Goal: Transaction & Acquisition: Purchase product/service

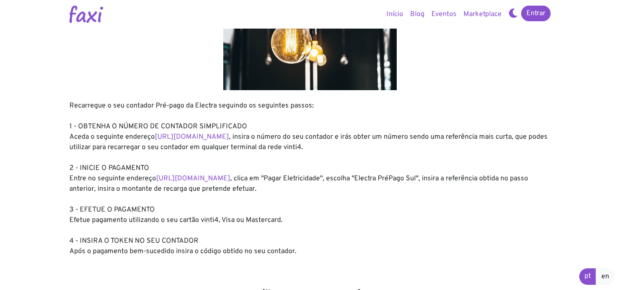
scroll to position [65, 0]
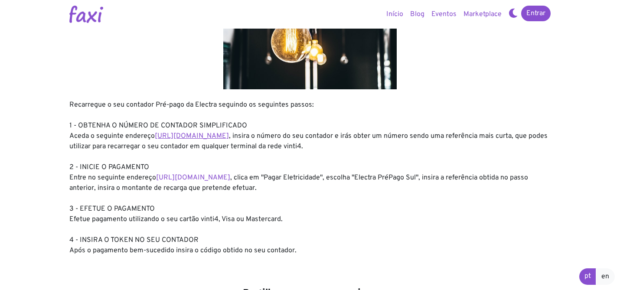
click at [229, 135] on link "https://entidadeservico.vinti4.cv/prepago" at bounding box center [192, 136] width 74 height 9
click at [214, 178] on link "https://faxi.online/bill-payment/2" at bounding box center [193, 177] width 74 height 9
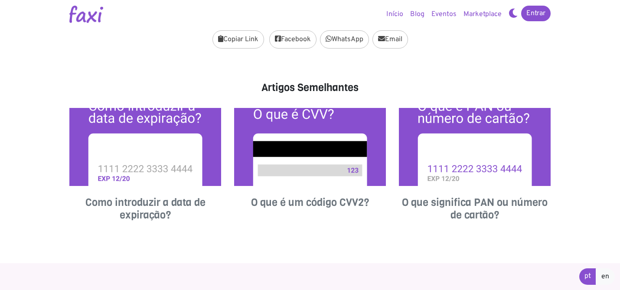
scroll to position [268, 0]
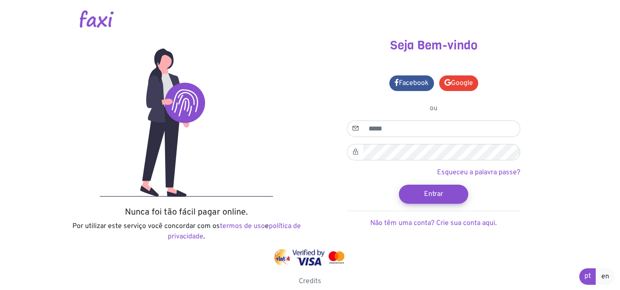
scroll to position [3, 0]
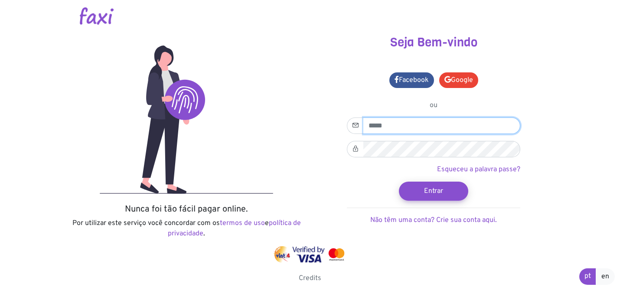
click at [406, 127] on input "email" at bounding box center [441, 126] width 157 height 16
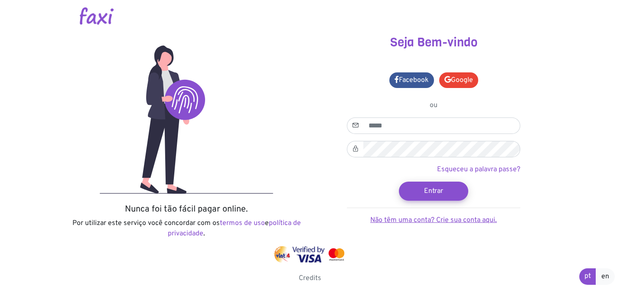
click at [454, 218] on link "Não têm uma conta? Crie sua conta aqui." at bounding box center [433, 220] width 127 height 9
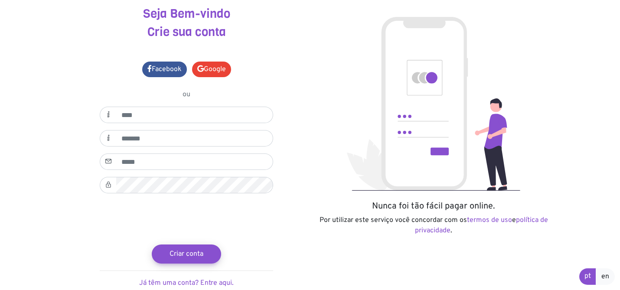
scroll to position [68, 0]
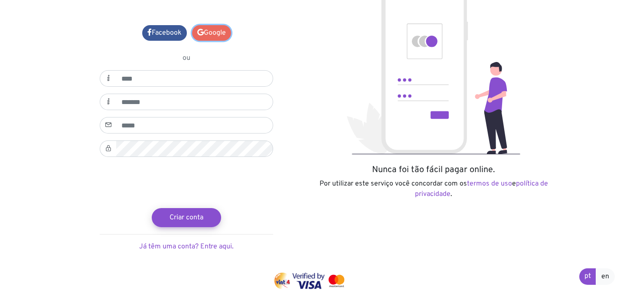
click at [219, 36] on link "Google" at bounding box center [211, 33] width 39 height 16
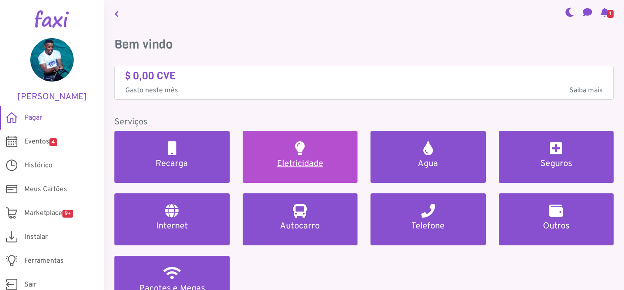
click at [310, 152] on link "Eletricidade" at bounding box center [300, 157] width 115 height 52
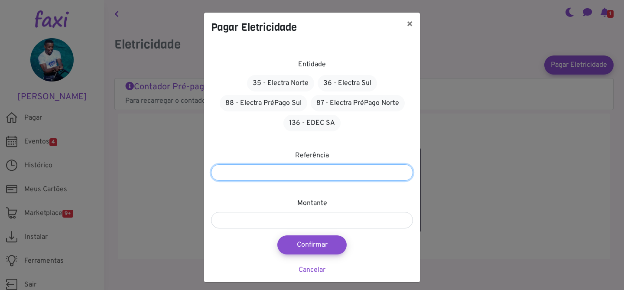
click at [327, 173] on input "number" at bounding box center [312, 172] width 202 height 16
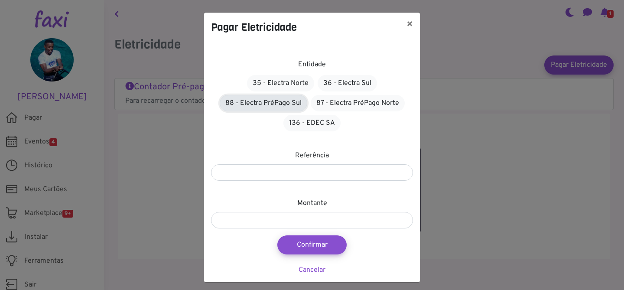
click at [282, 104] on link "88 - Electra PréPago Sul" at bounding box center [264, 103] width 88 height 16
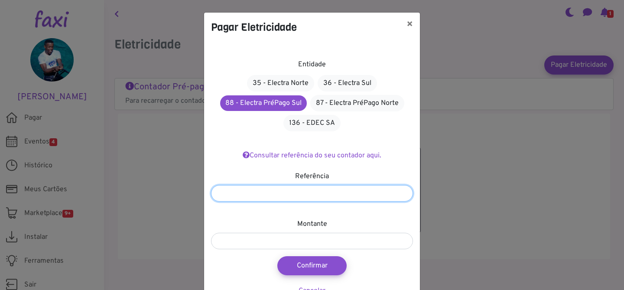
click at [323, 195] on input "number" at bounding box center [312, 193] width 202 height 16
type input "*******"
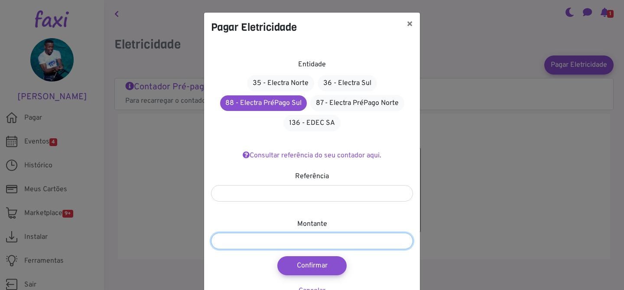
click at [299, 239] on input "number" at bounding box center [312, 241] width 202 height 16
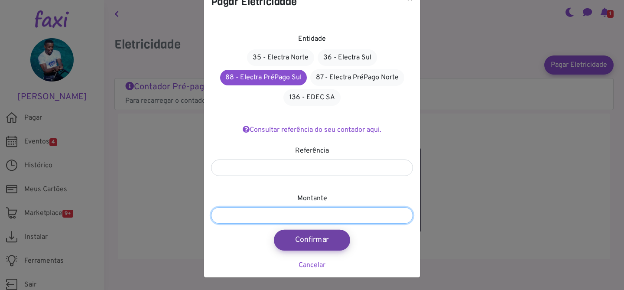
type input "****"
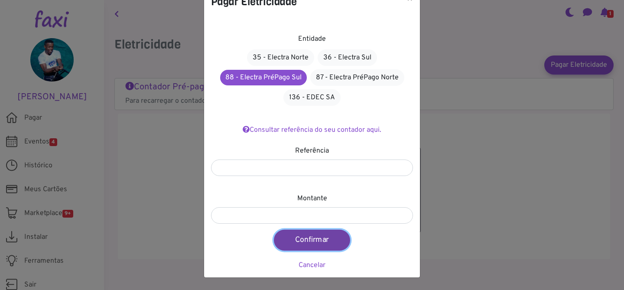
click at [324, 239] on button "Confirmar" at bounding box center [312, 240] width 76 height 21
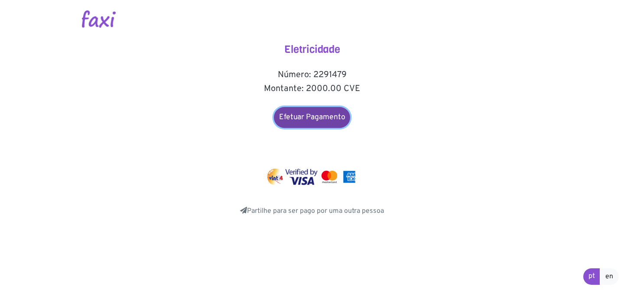
click at [319, 117] on link "Efetuar Pagamento" at bounding box center [312, 117] width 76 height 21
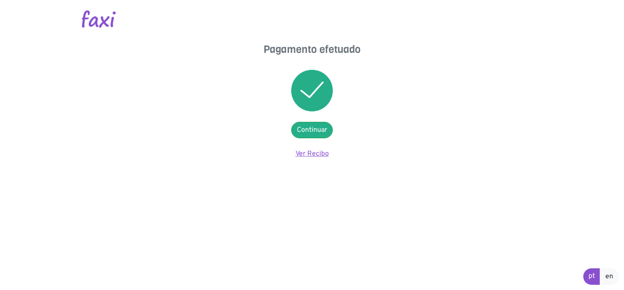
click at [311, 152] on link "Ver Recibo" at bounding box center [312, 154] width 33 height 9
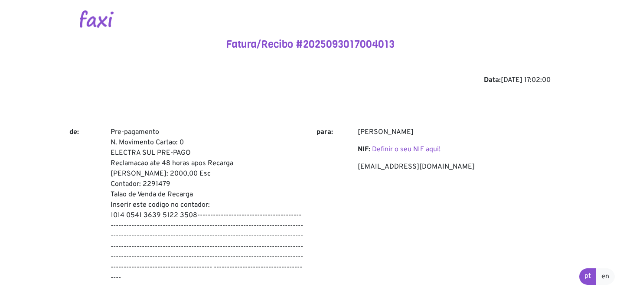
click at [105, 18] on img at bounding box center [97, 18] width 34 height 17
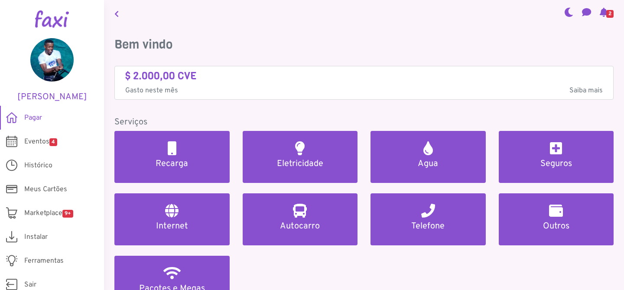
click at [570, 91] on span "Saiba mais" at bounding box center [586, 90] width 33 height 10
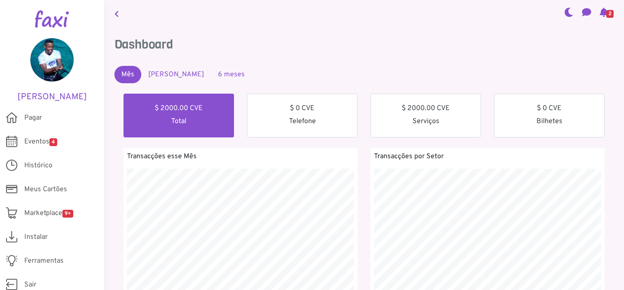
click at [167, 72] on link "Mês Passado" at bounding box center [176, 74] width 70 height 17
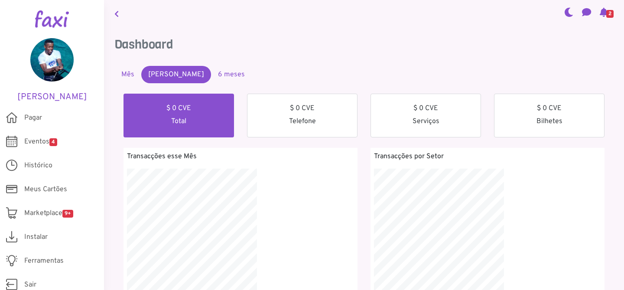
click at [607, 10] on span "2" at bounding box center [610, 14] width 7 height 8
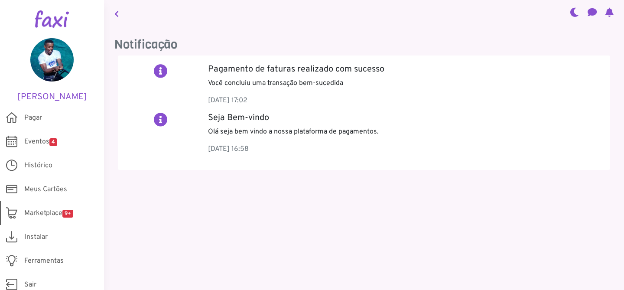
scroll to position [7, 0]
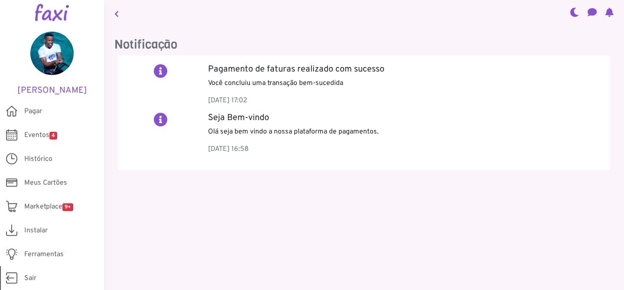
click at [36, 278] on span "Sair" at bounding box center [30, 278] width 12 height 10
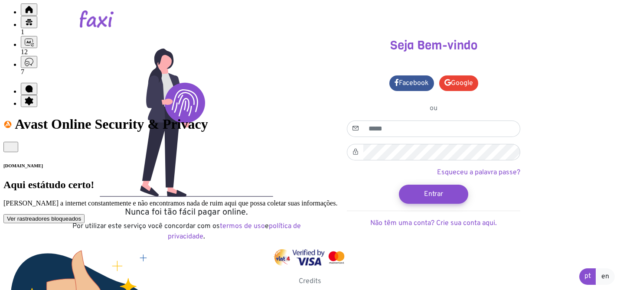
click at [15, 143] on icon at bounding box center [11, 147] width 8 height 8
